Goal: Communication & Community: Ask a question

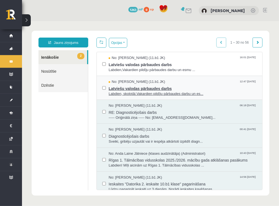
click at [136, 93] on span "Labdien, skolotāj.Vakardien pildīju pārbaudes darbu un es..." at bounding box center [182, 93] width 148 height 5
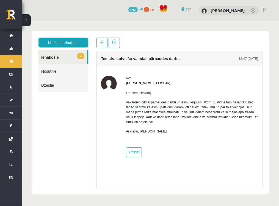
click at [57, 55] on link "1 Ienākošie" at bounding box center [62, 57] width 49 height 14
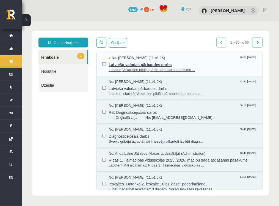
click at [137, 58] on span "No: [PERSON_NAME] (11.b1 JK)" at bounding box center [136, 57] width 56 height 5
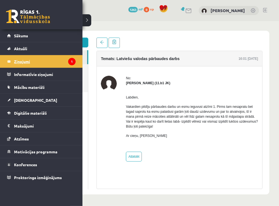
click at [43, 64] on legend "Ziņojumi 1" at bounding box center [45, 61] width 62 height 13
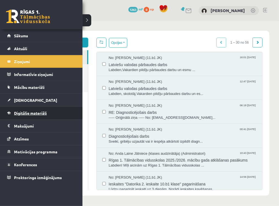
click at [16, 115] on span "Digitālie materiāli" at bounding box center [30, 113] width 33 height 5
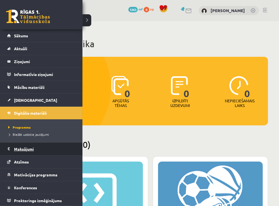
click at [25, 151] on legend "Maksājumi 0" at bounding box center [45, 149] width 62 height 13
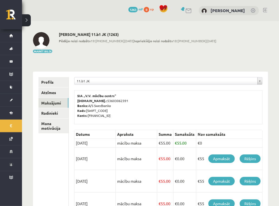
click at [189, 57] on div "**********" at bounding box center [150, 205] width 257 height 368
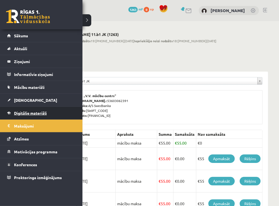
click at [19, 113] on span "Digitālie materiāli" at bounding box center [30, 113] width 33 height 5
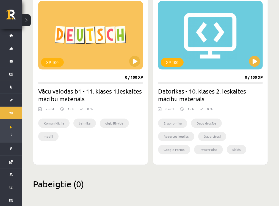
scroll to position [802, 0]
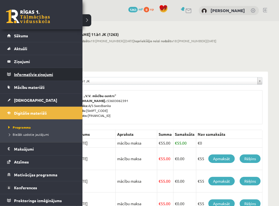
click at [23, 76] on legend "Informatīvie ziņojumi 1" at bounding box center [45, 74] width 62 height 13
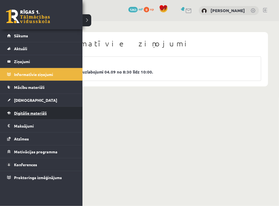
click at [32, 116] on link "Digitālie materiāli" at bounding box center [41, 113] width 68 height 13
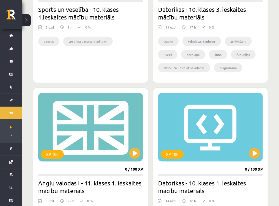
scroll to position [551, 0]
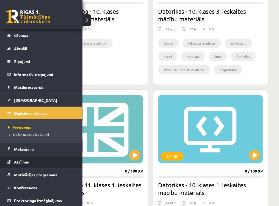
click at [24, 161] on span "Atzīmes" at bounding box center [21, 162] width 15 height 5
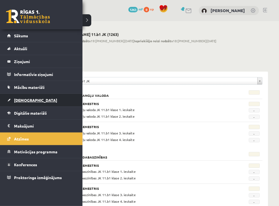
click at [22, 102] on span "[DEMOGRAPHIC_DATA]" at bounding box center [35, 100] width 43 height 5
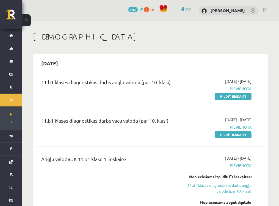
click at [188, 12] on link at bounding box center [188, 11] width 7 height 5
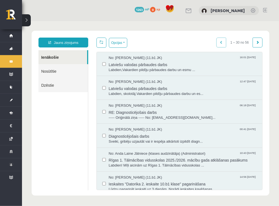
click at [88, 22] on body "Jauns ziņojums Ienākošie Nosūtītie Dzēstie ********* ********* ******* Opcijas …" at bounding box center [150, 113] width 257 height 184
